Goal: Task Accomplishment & Management: Complete application form

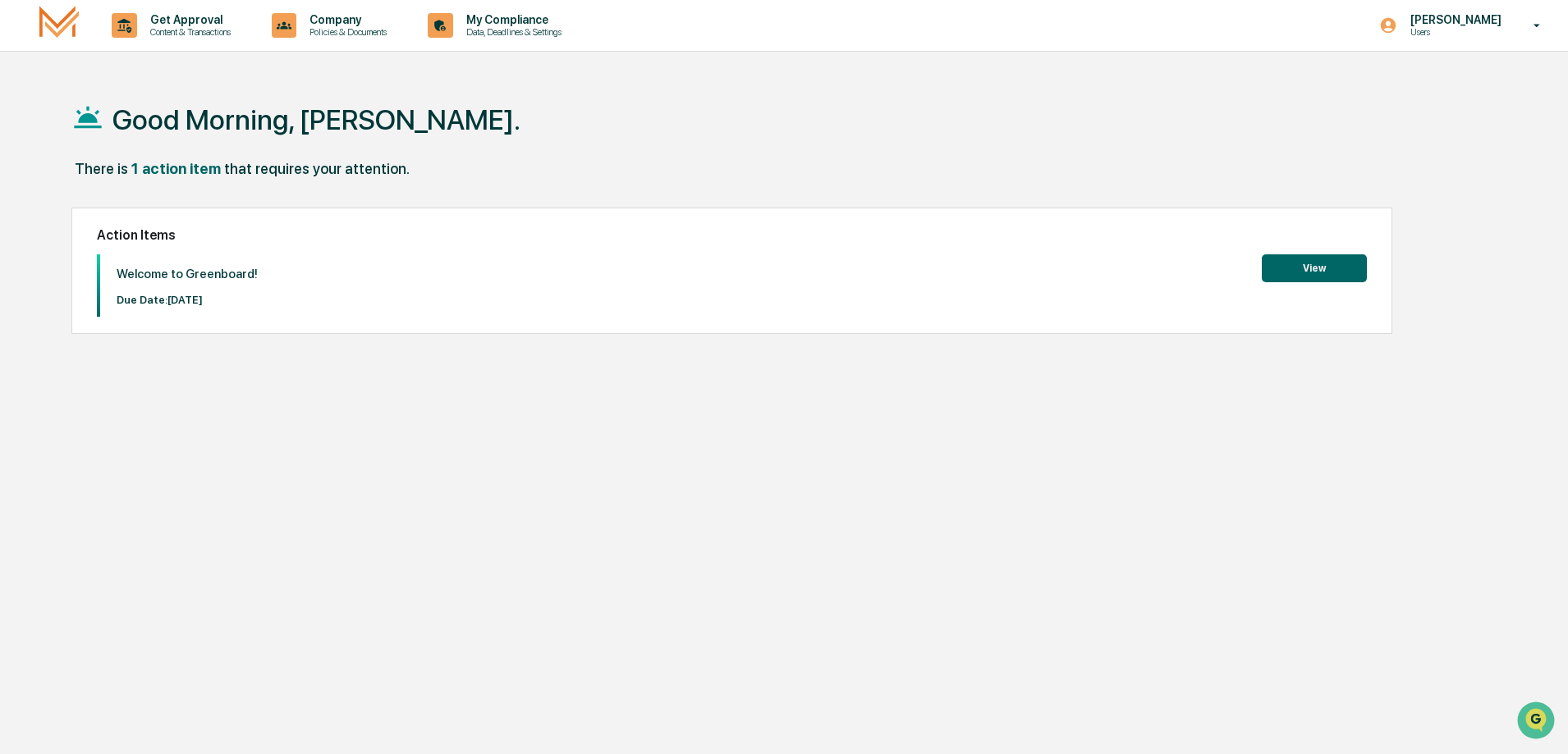
click at [1290, 271] on button "View" at bounding box center [1314, 268] width 105 height 28
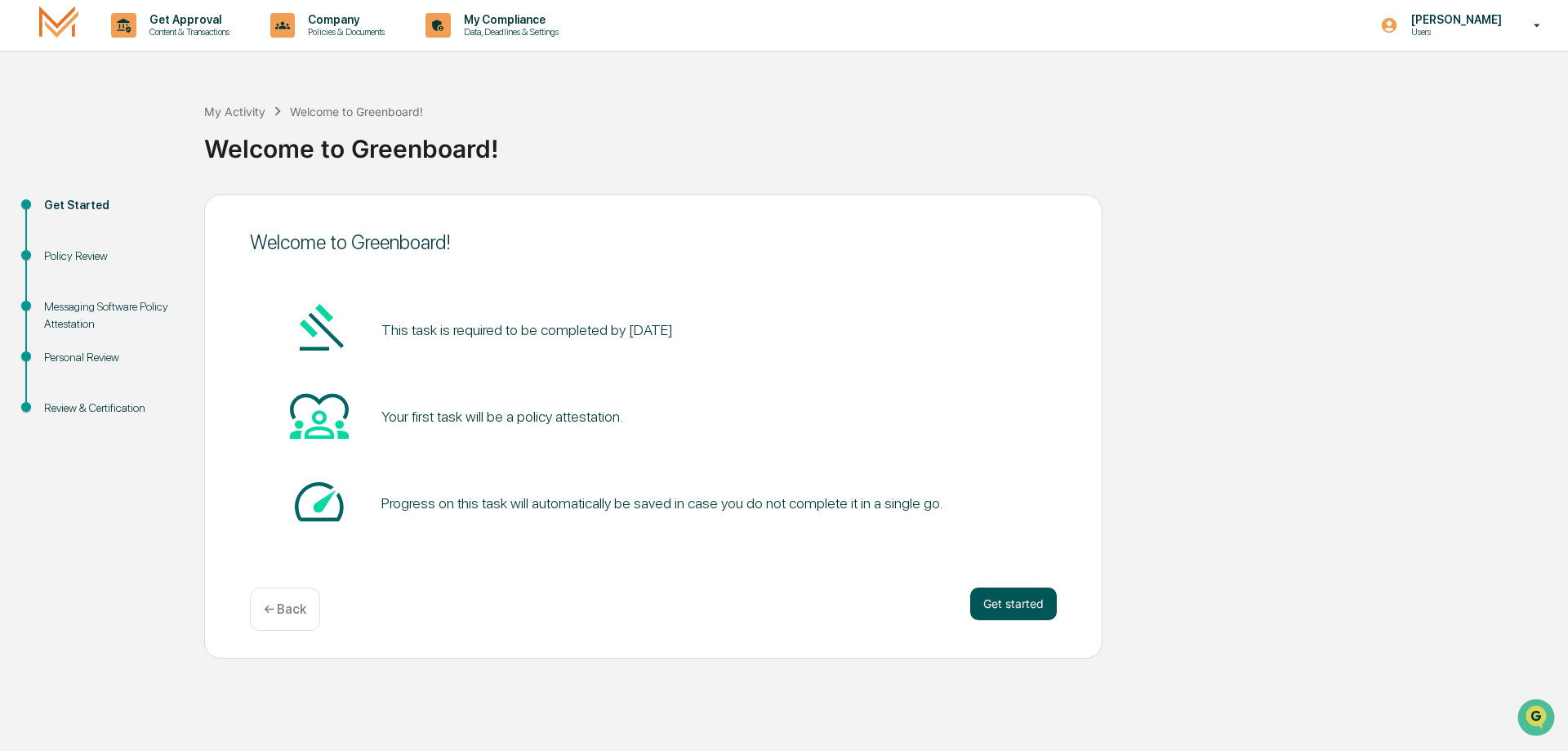
click at [980, 605] on button "Get started" at bounding box center [1014, 604] width 86 height 32
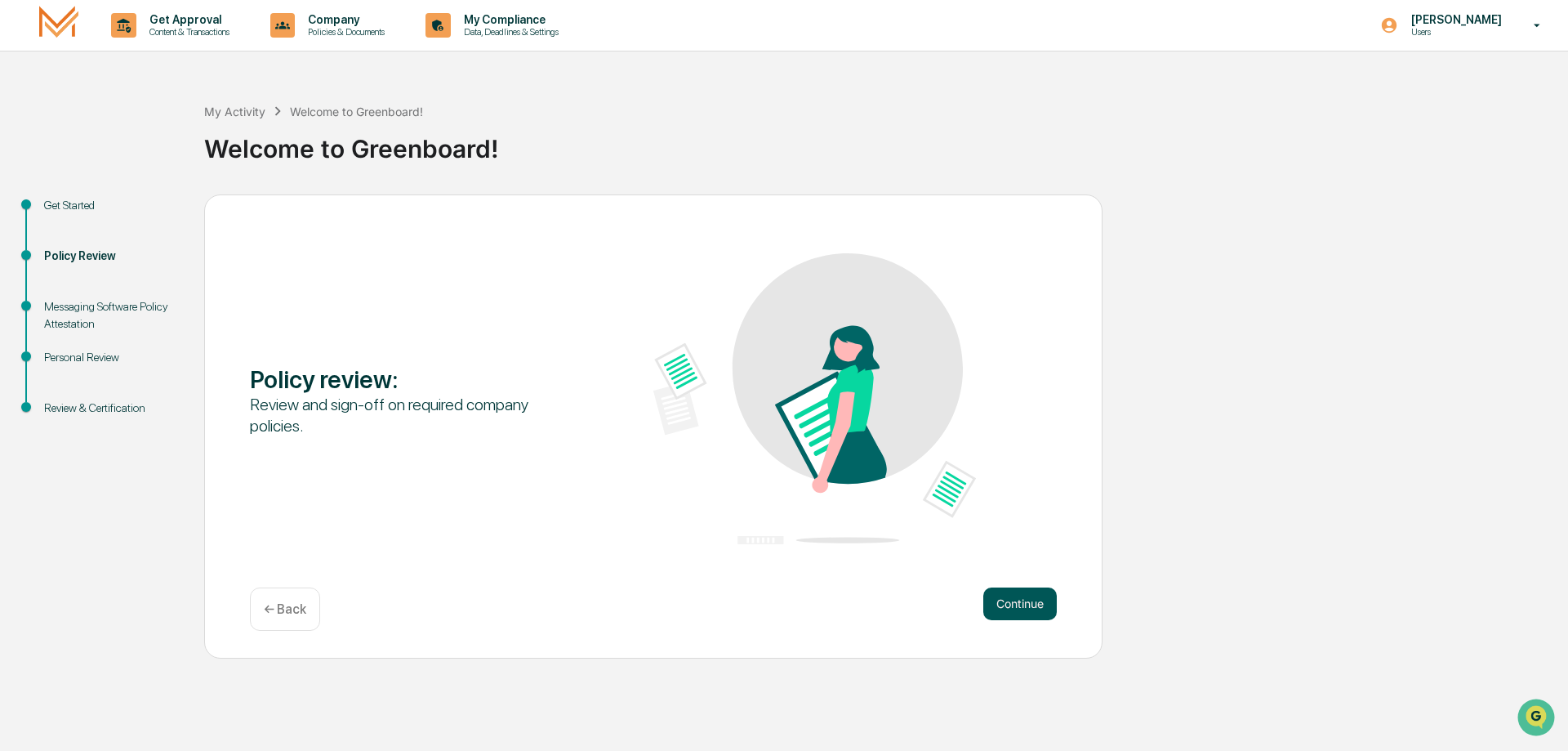
click at [1001, 602] on button "Continue" at bounding box center [1020, 604] width 74 height 32
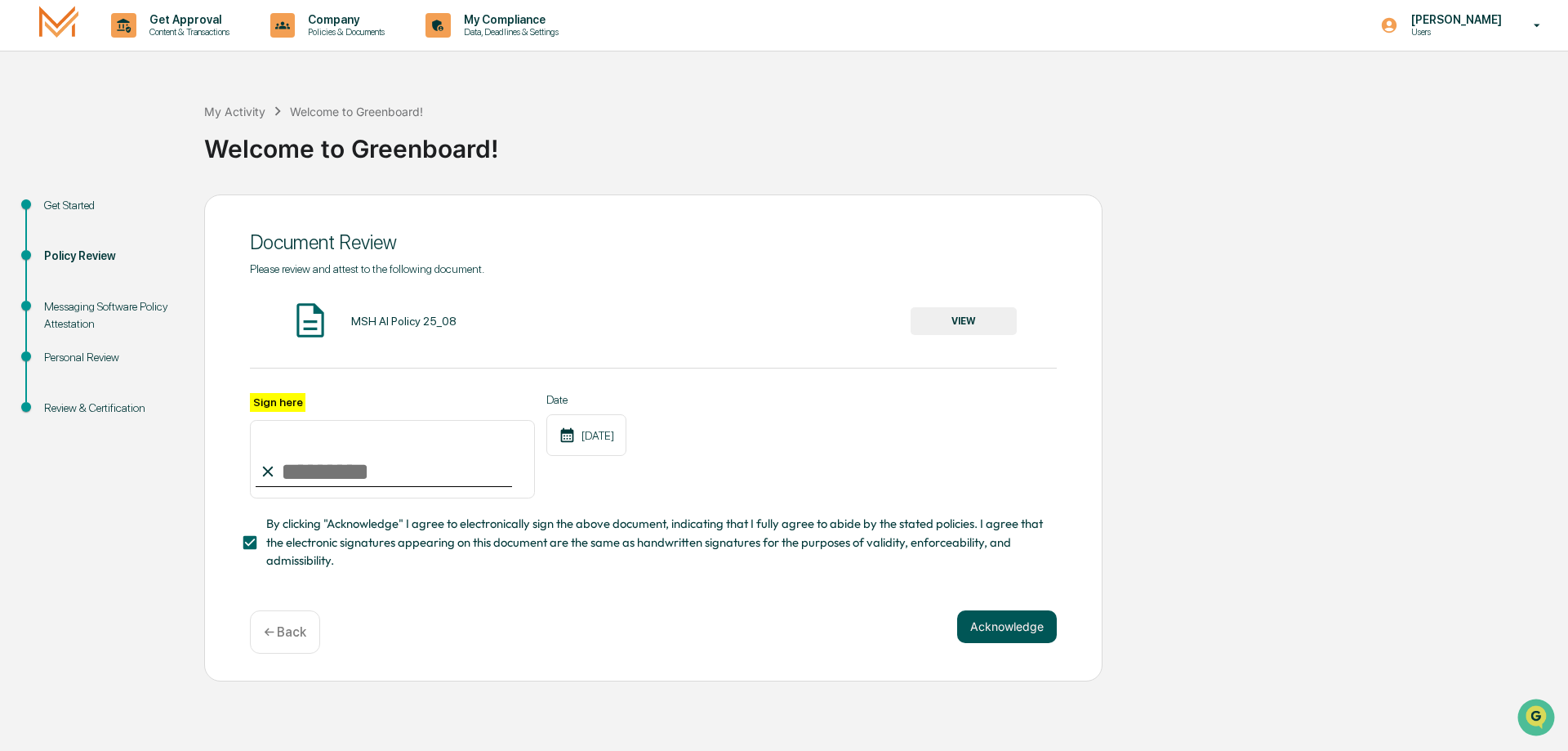
click at [1001, 637] on button "Acknowledge" at bounding box center [1006, 626] width 99 height 32
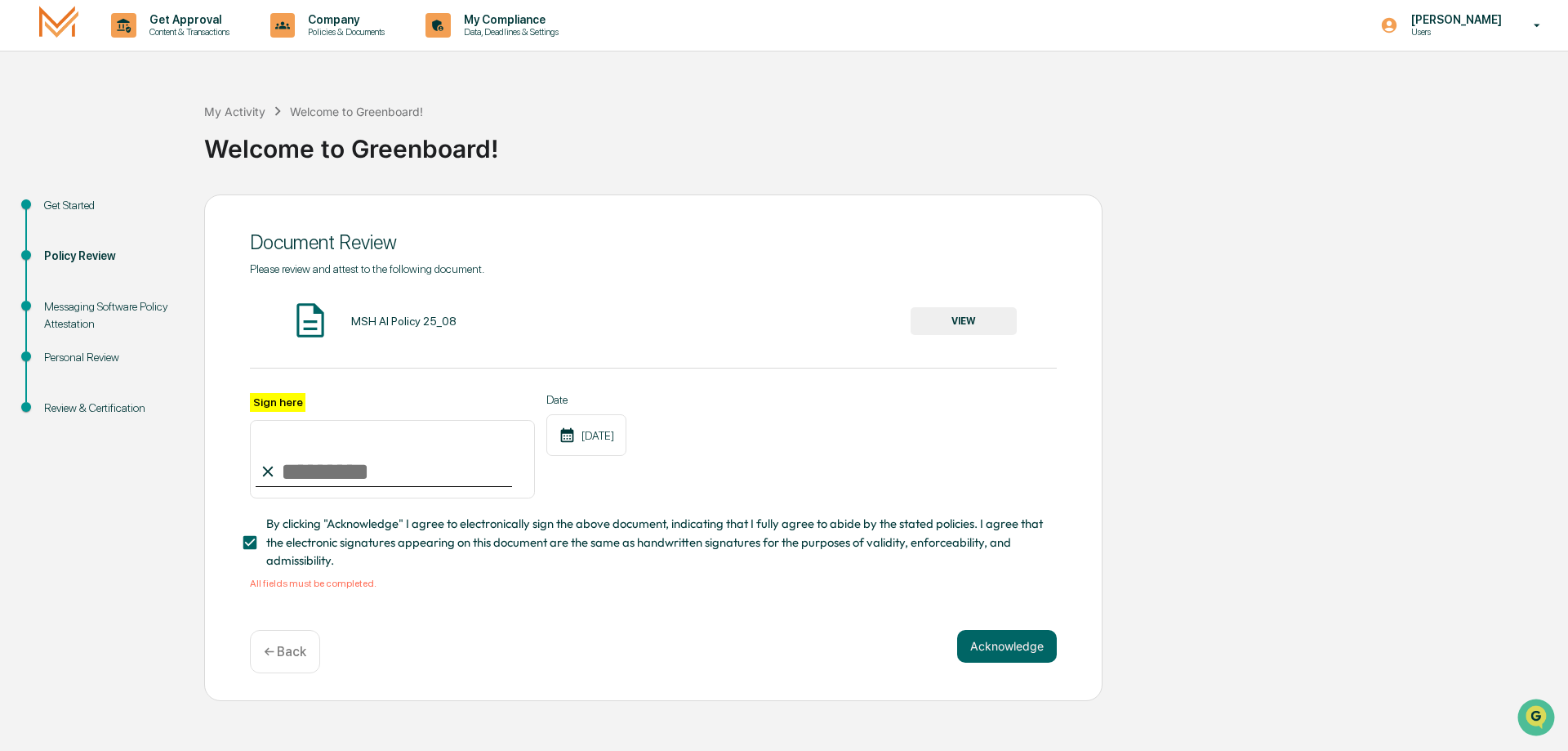
click at [307, 472] on input "Sign here" at bounding box center [392, 459] width 285 height 79
type input "**********"
click at [990, 651] on button "Acknowledge" at bounding box center [1006, 646] width 99 height 32
click at [971, 318] on button "VIEW" at bounding box center [964, 321] width 106 height 28
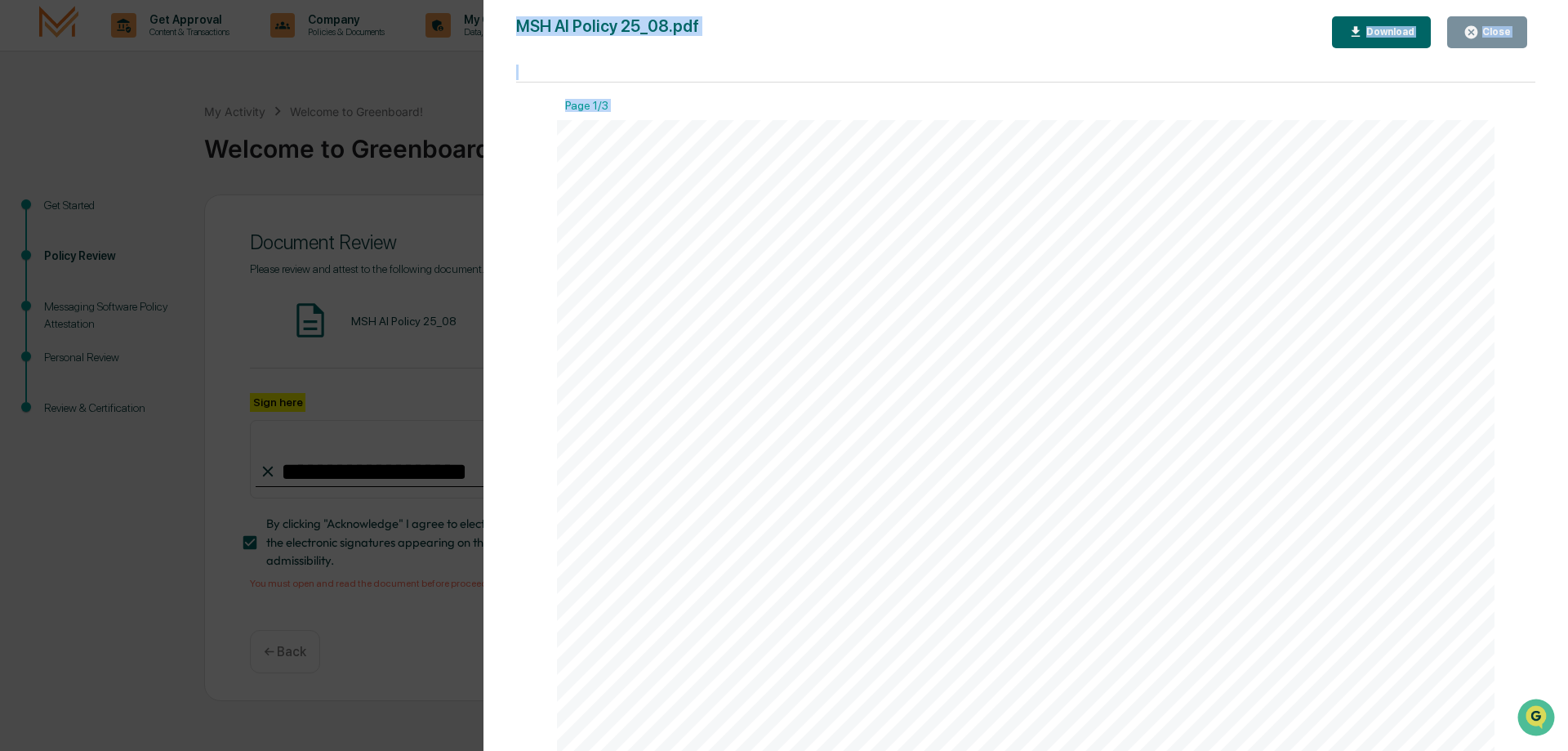
drag, startPoint x: 1540, startPoint y: 109, endPoint x: 1519, endPoint y: 452, distance: 343.6
click at [1529, 439] on div "Version History [DATE] 02:14 PM [PERSON_NAME] MSH AI Policy 25_08.pdf Close Dow…" at bounding box center [1026, 391] width 1085 height 783
drag, startPoint x: 1537, startPoint y: 127, endPoint x: 1539, endPoint y: 156, distance: 29.1
click at [1539, 156] on div "Version History [DATE] 02:14 PM [PERSON_NAME] MSH AI Policy 25_08.pdf Close Dow…" at bounding box center [1026, 391] width 1085 height 783
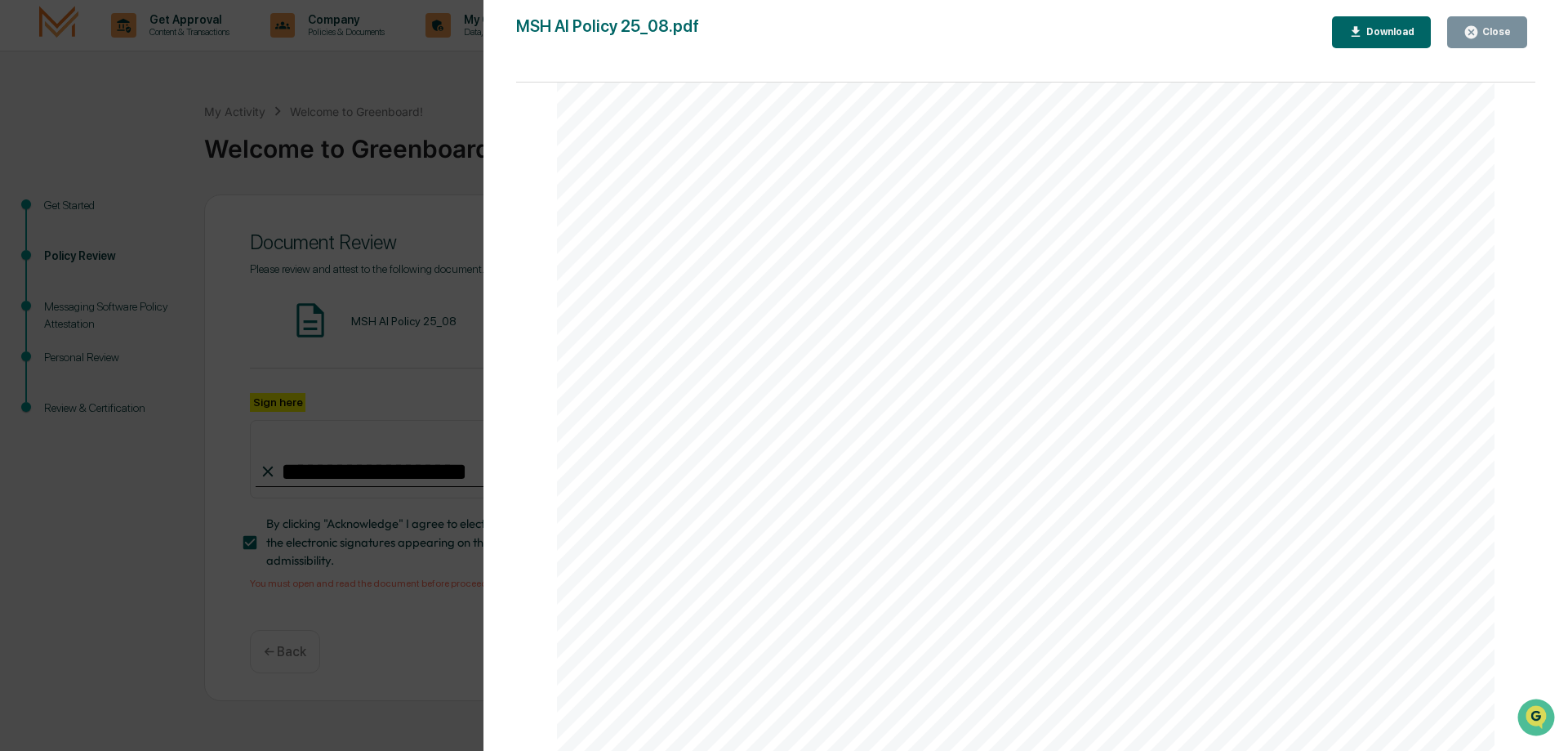
click at [1490, 31] on div "Close" at bounding box center [1494, 32] width 31 height 12
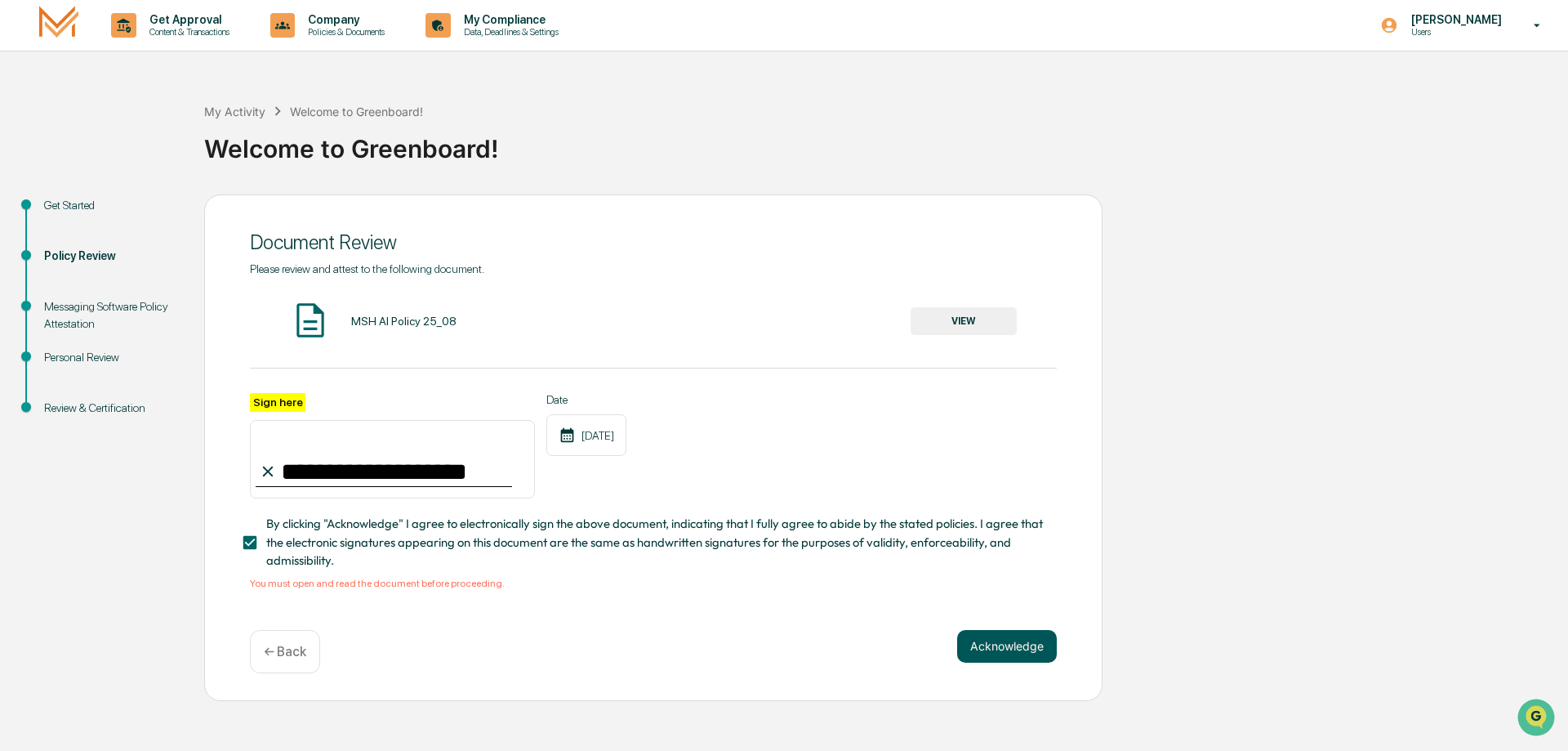
click at [992, 652] on button "Acknowledge" at bounding box center [1006, 646] width 99 height 32
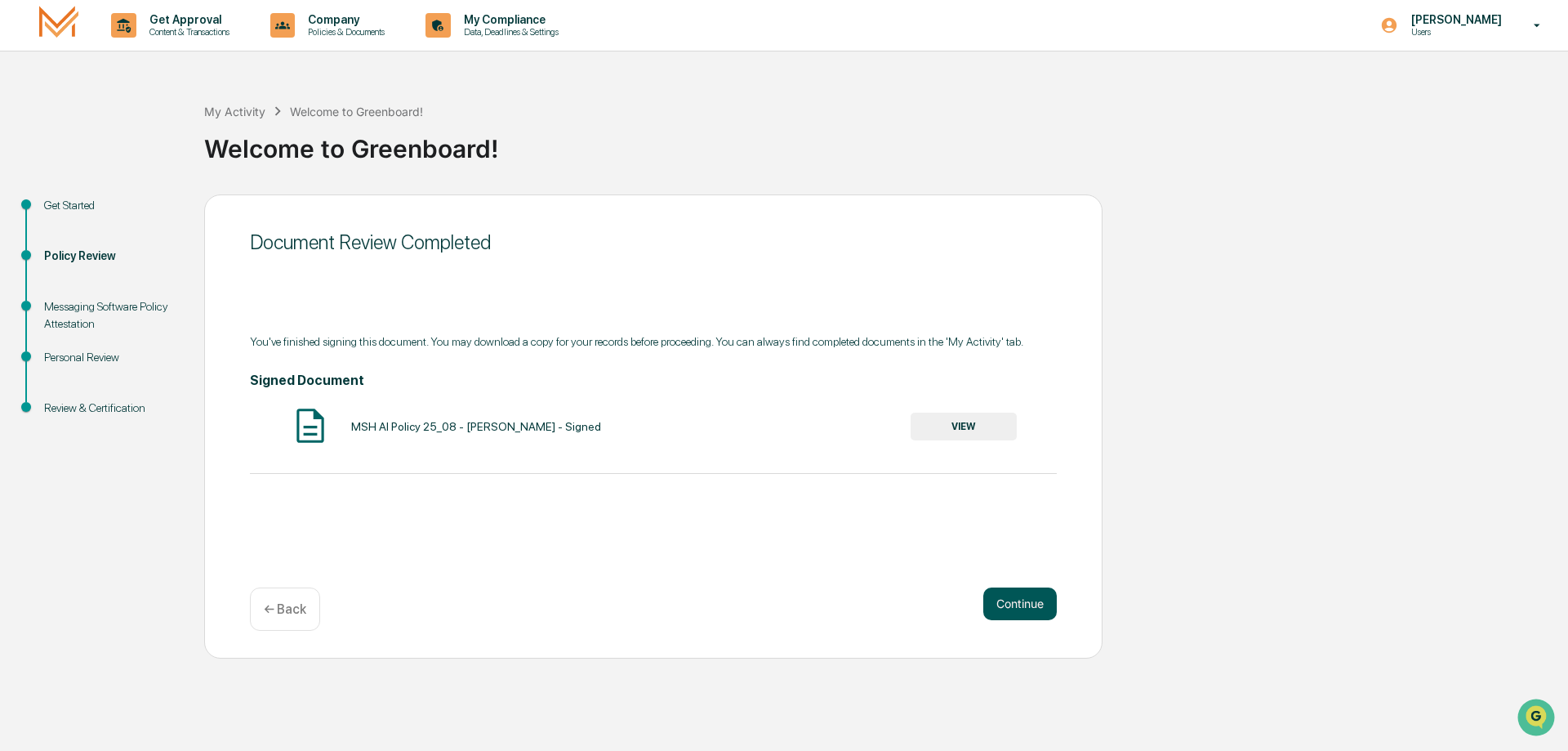
click at [1016, 604] on button "Continue" at bounding box center [1020, 604] width 74 height 32
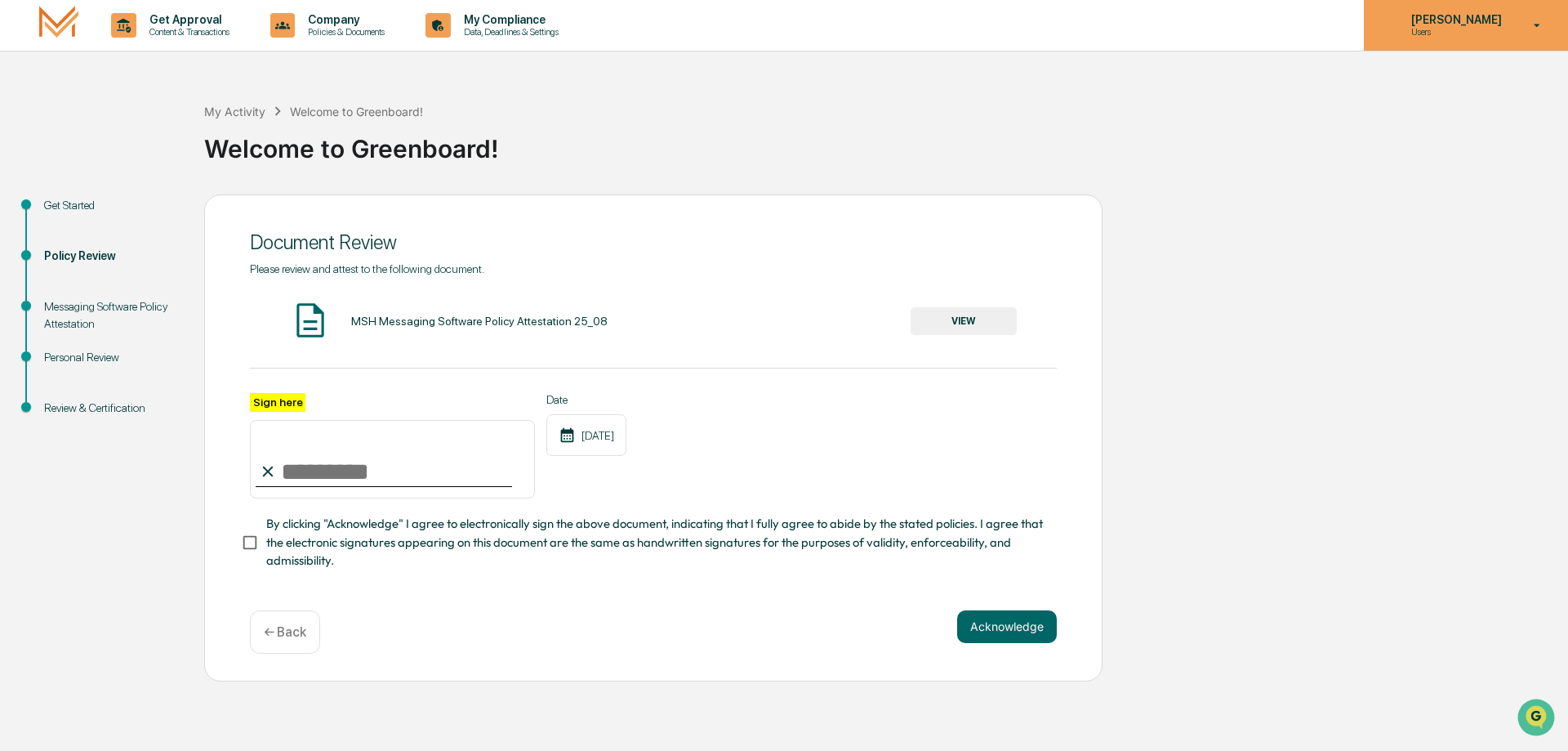
click at [1544, 27] on icon at bounding box center [1537, 26] width 28 height 16
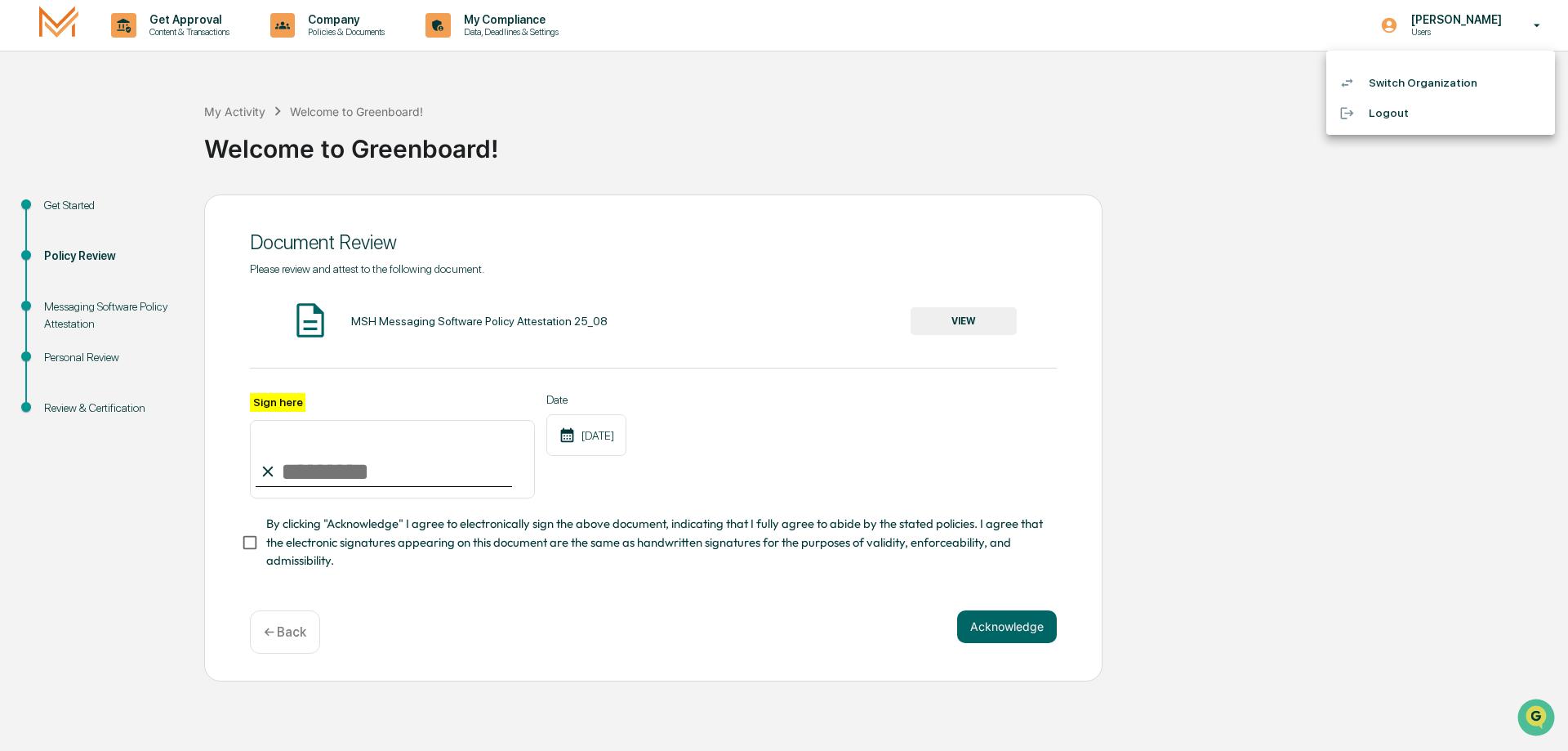
click at [1382, 114] on li "Logout" at bounding box center [1440, 113] width 229 height 30
